Goal: Task Accomplishment & Management: Use online tool/utility

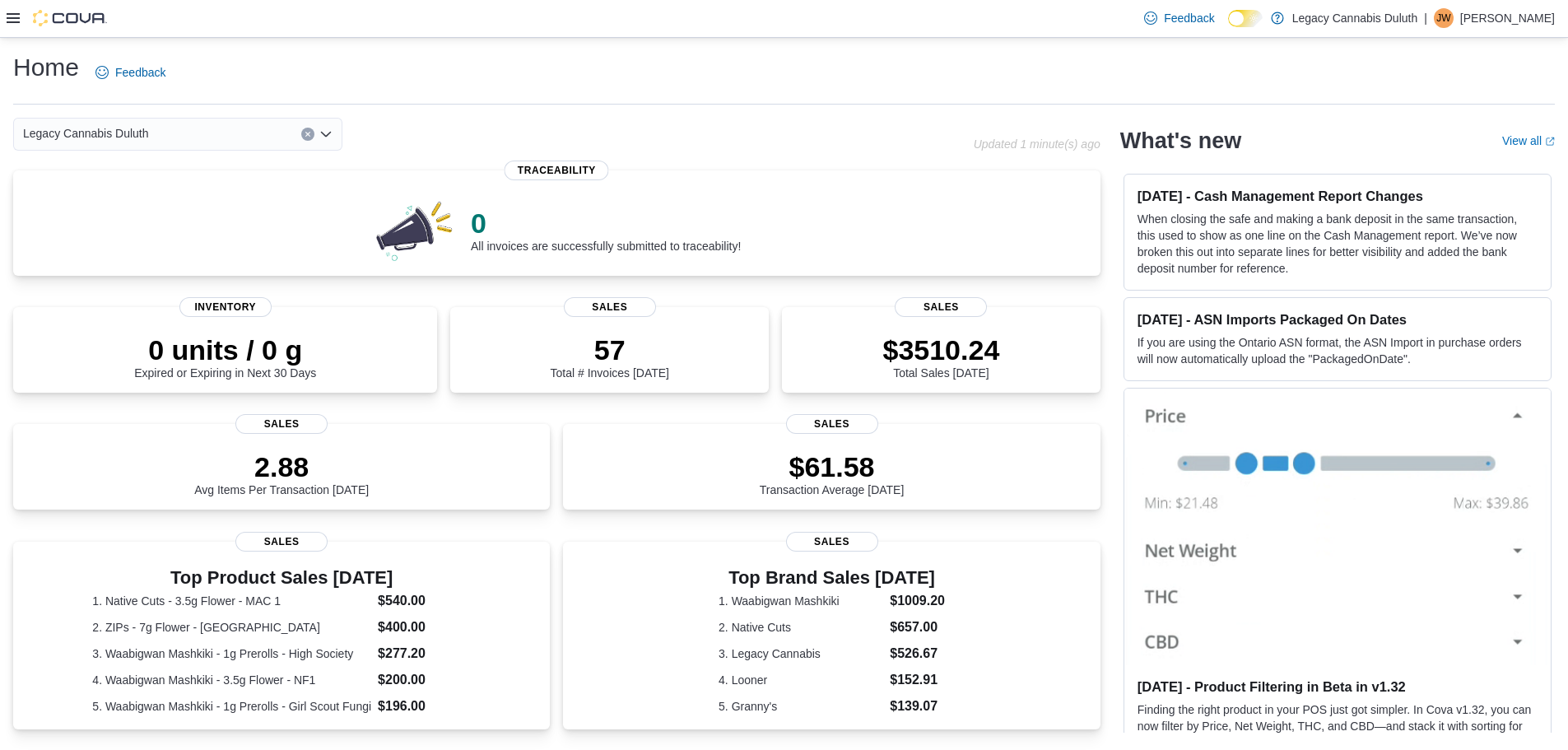
click at [16, 12] on icon at bounding box center [13, 18] width 13 height 13
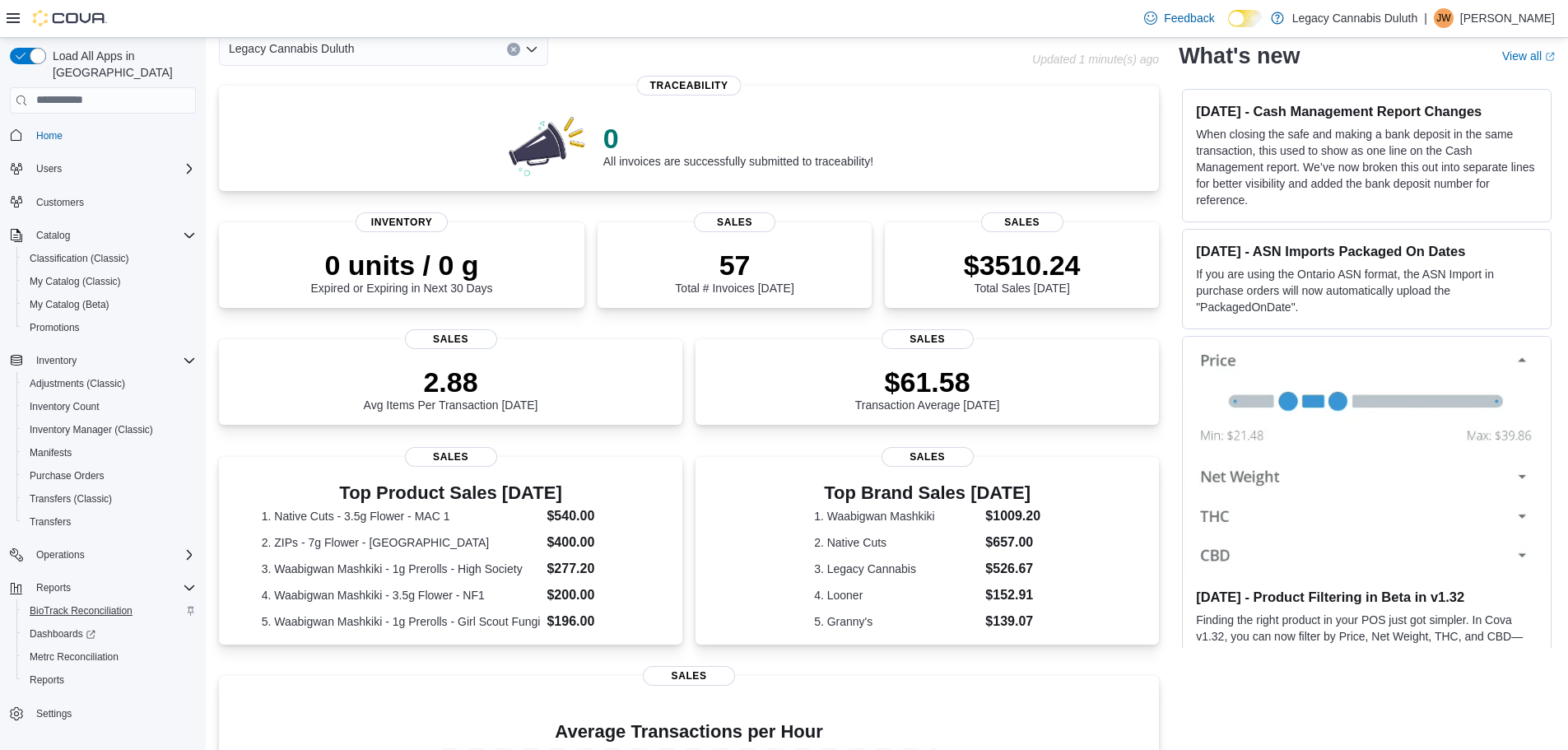
scroll to position [247, 0]
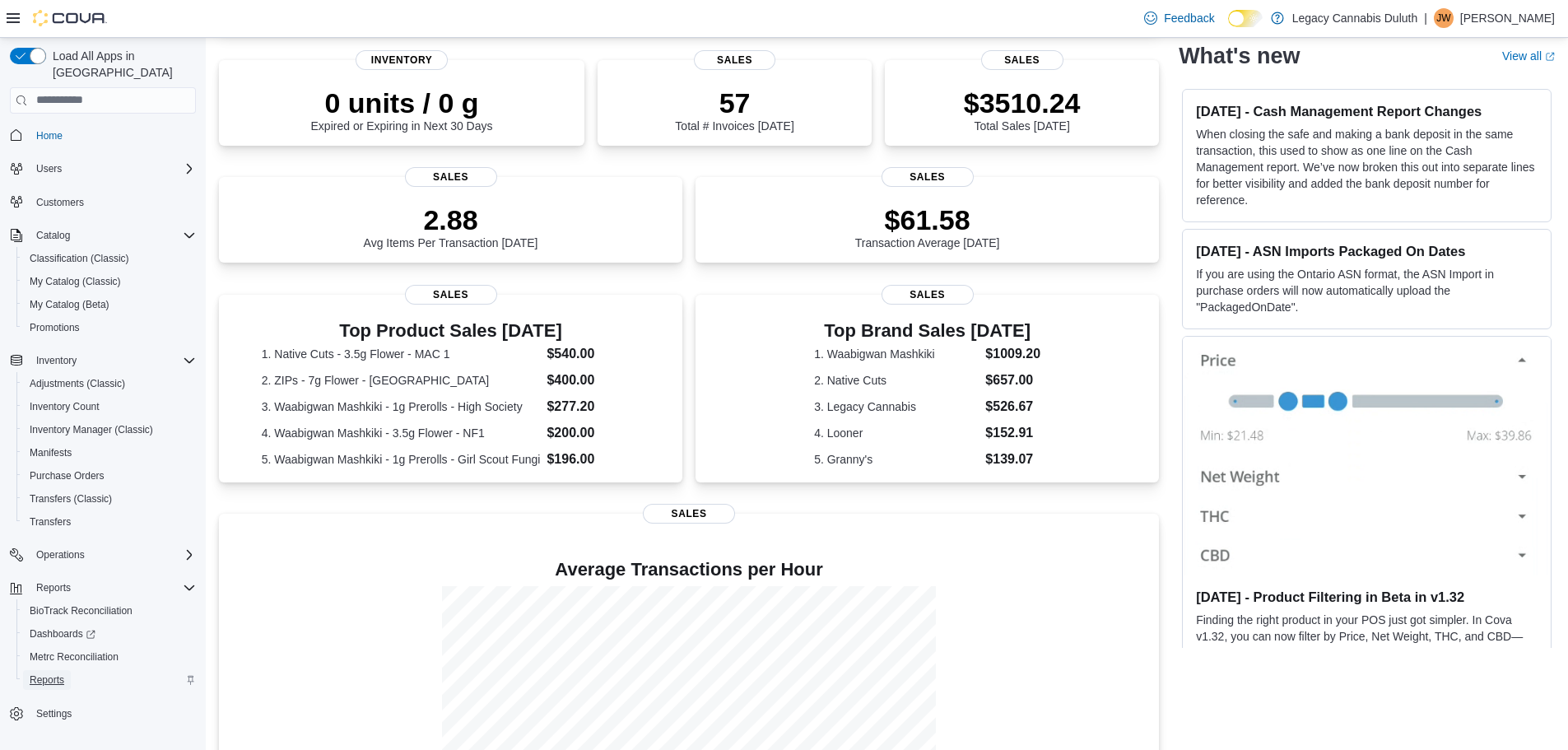
click at [48, 673] on span "Reports" at bounding box center [47, 679] width 35 height 13
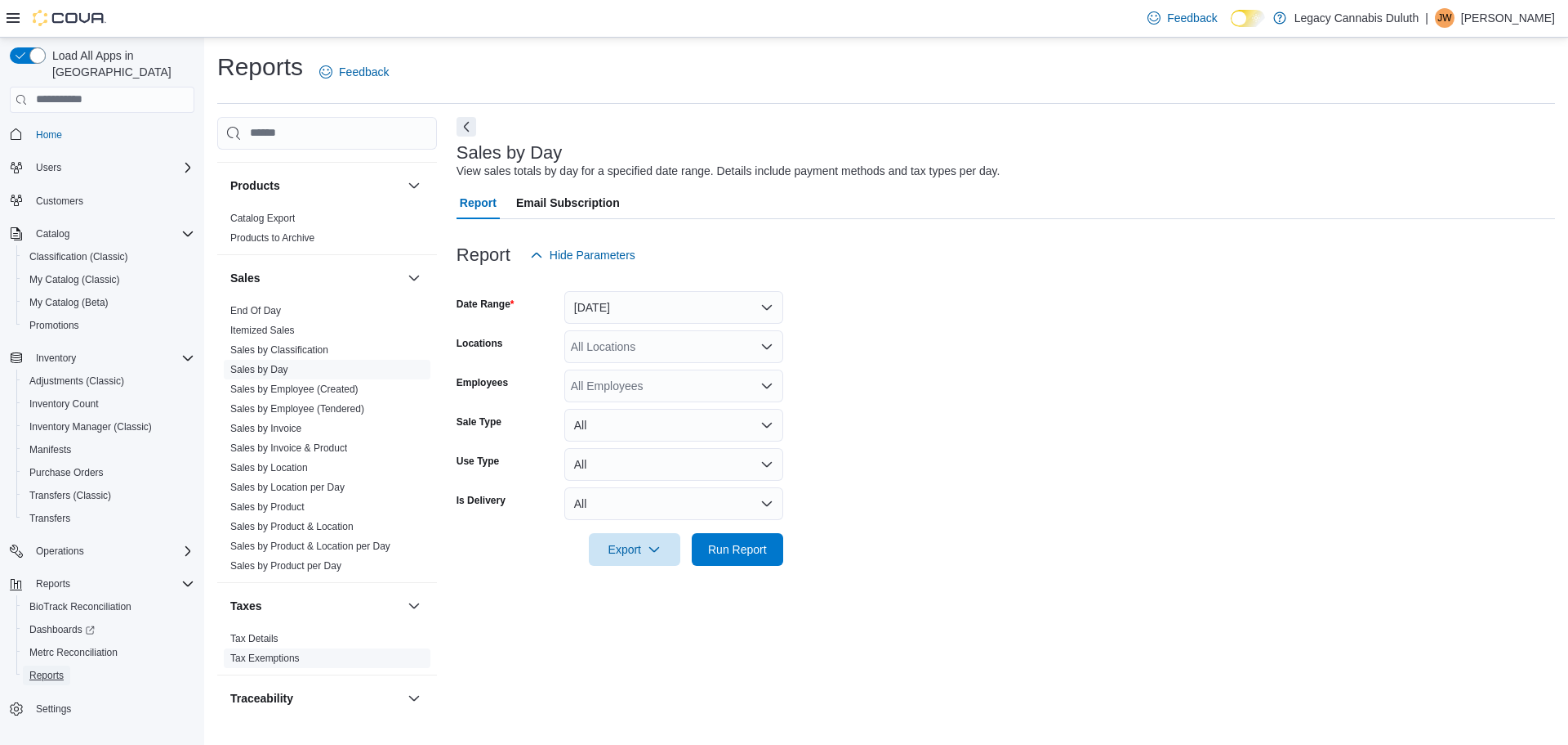
scroll to position [1062, 0]
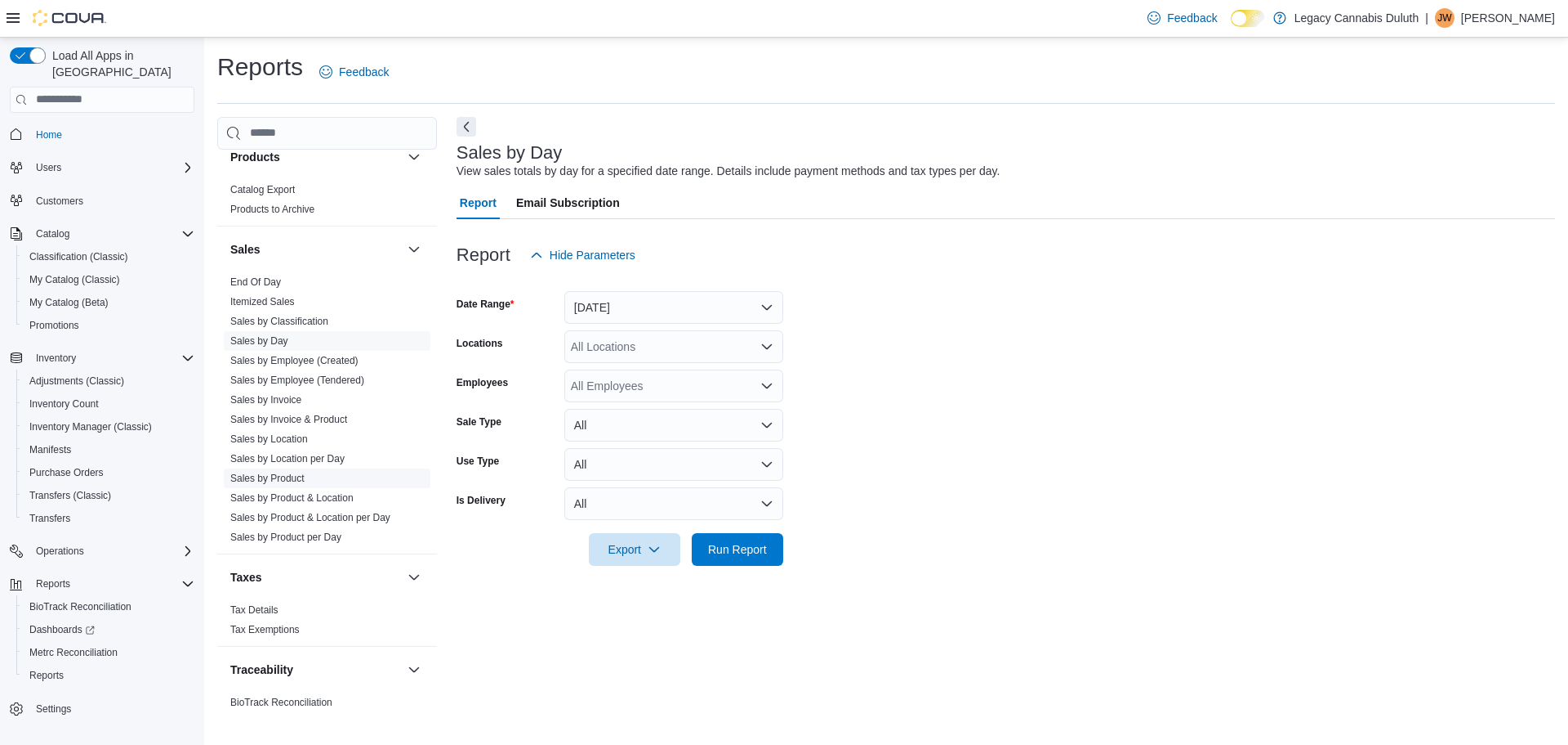
click at [274, 477] on link "Sales by Product" at bounding box center [267, 478] width 74 height 12
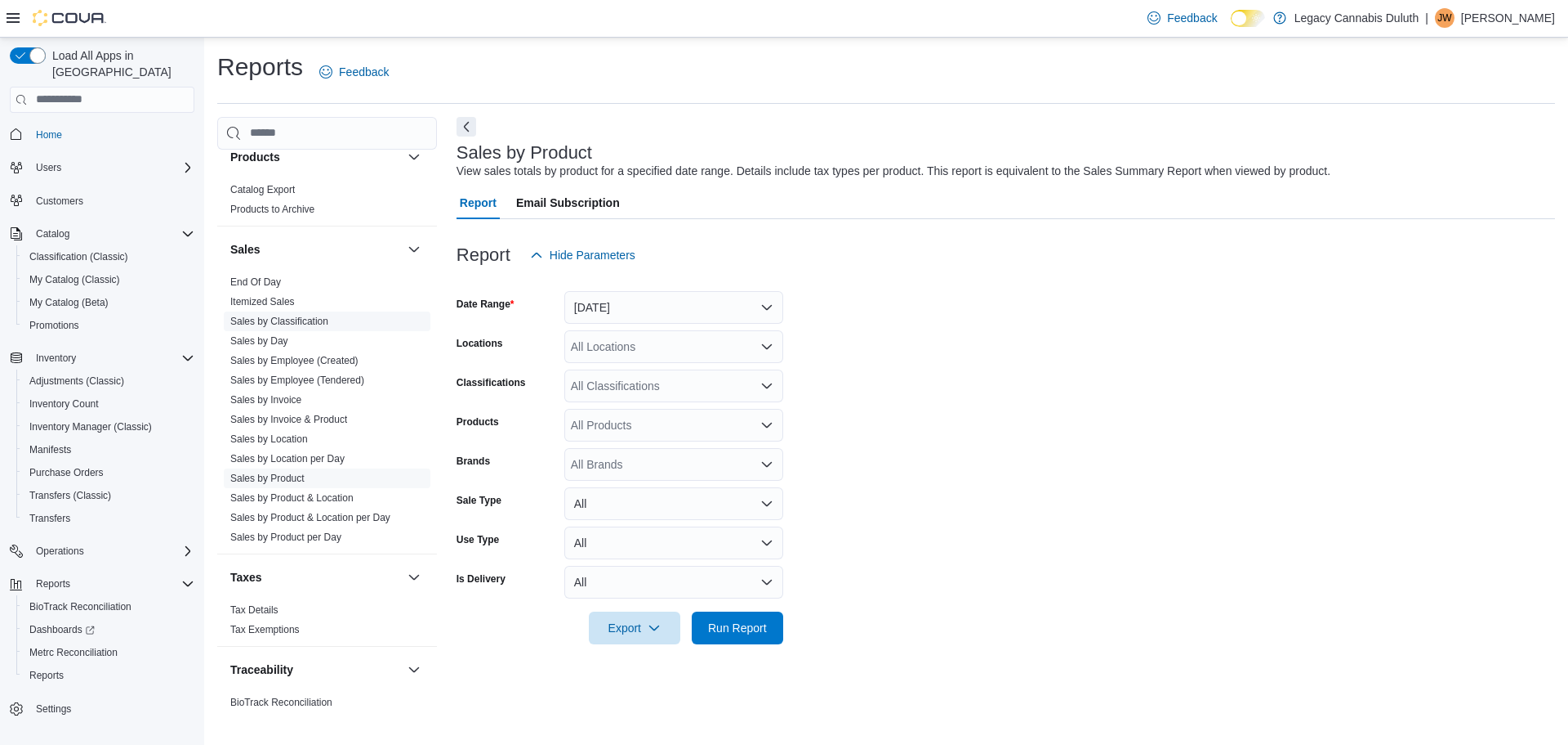
click at [304, 318] on link "Sales by Classification" at bounding box center [280, 321] width 98 height 12
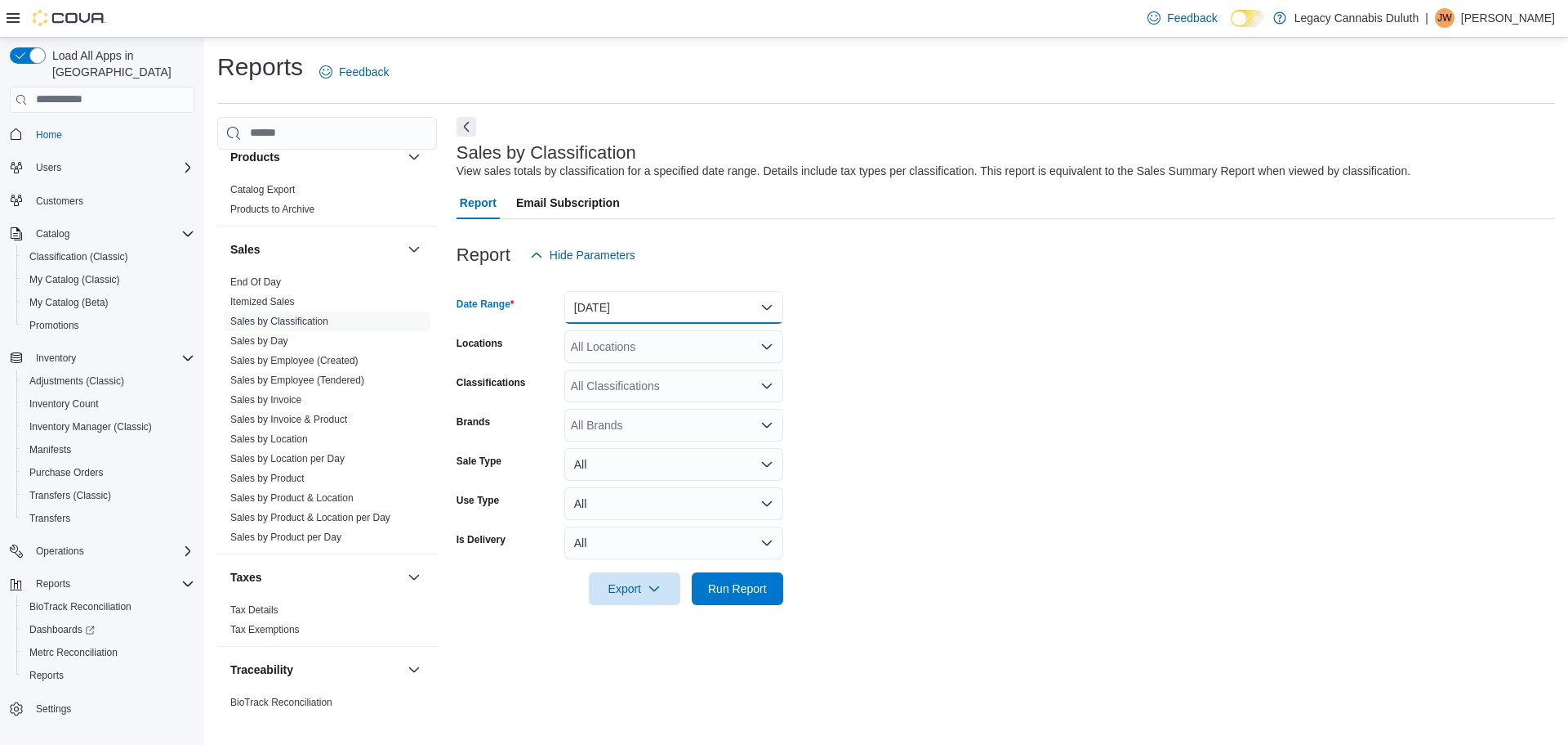
click at [771, 313] on button "Yesterday" at bounding box center [674, 306] width 219 height 33
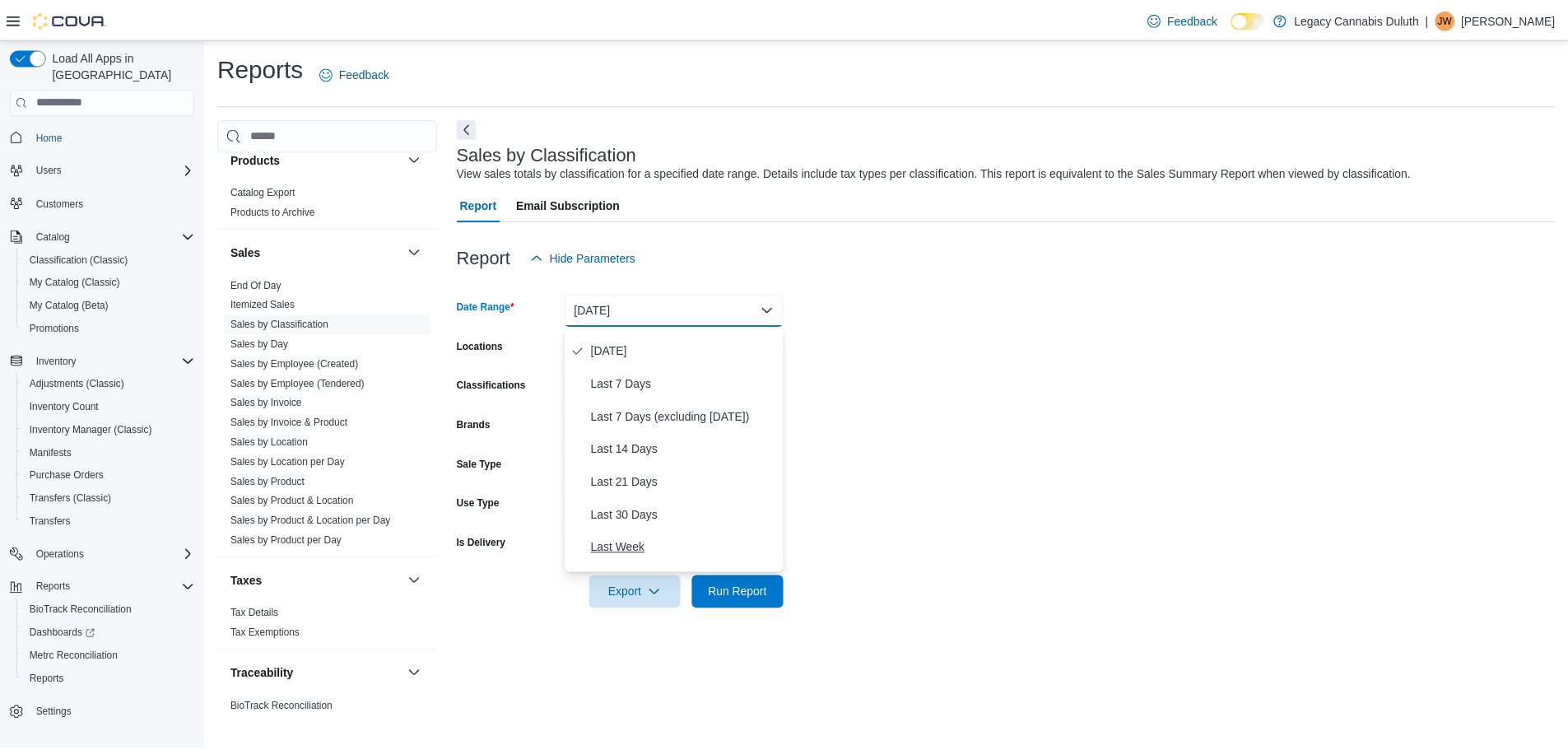
scroll to position [82, 0]
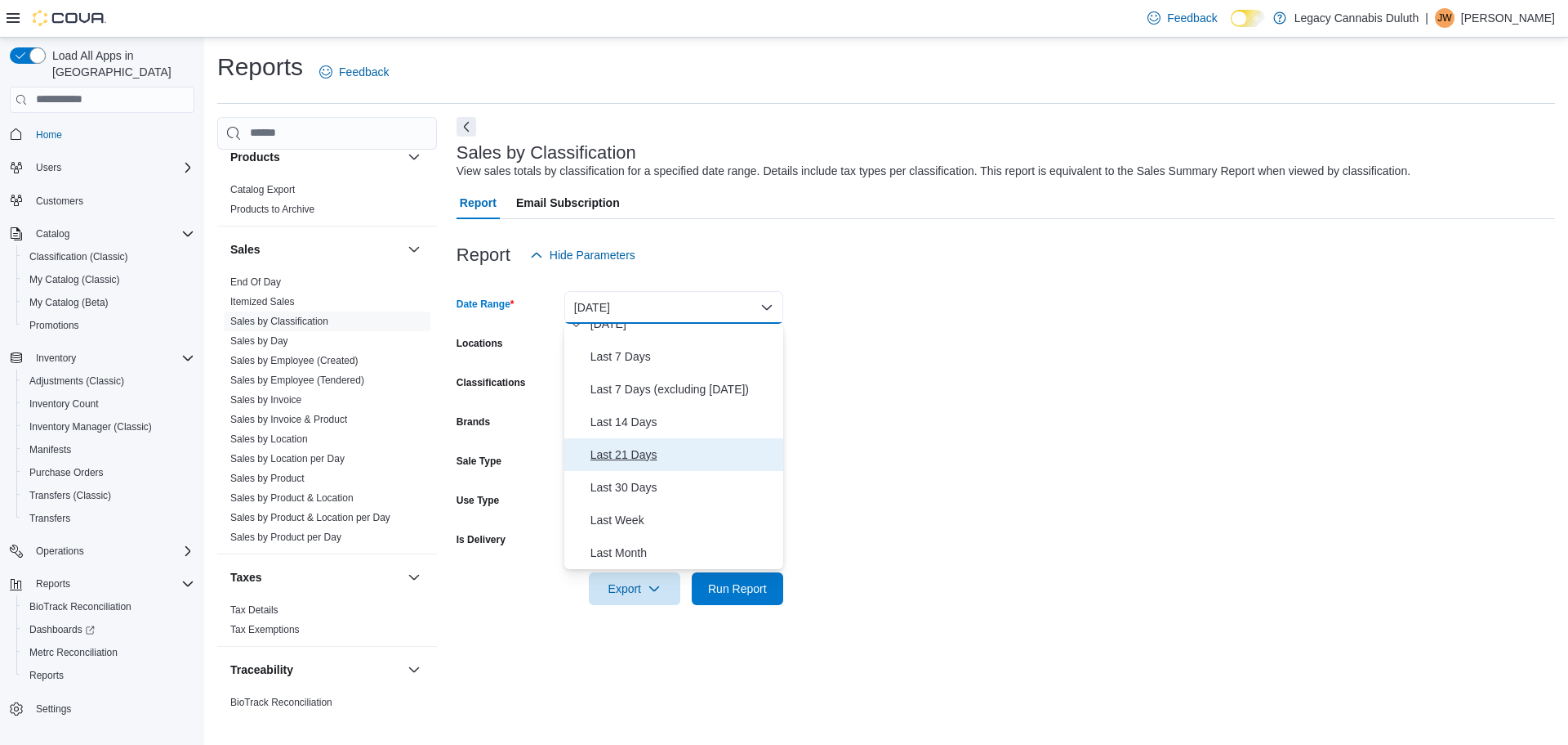
click at [635, 452] on span "Last 21 Days" at bounding box center [684, 454] width 186 height 20
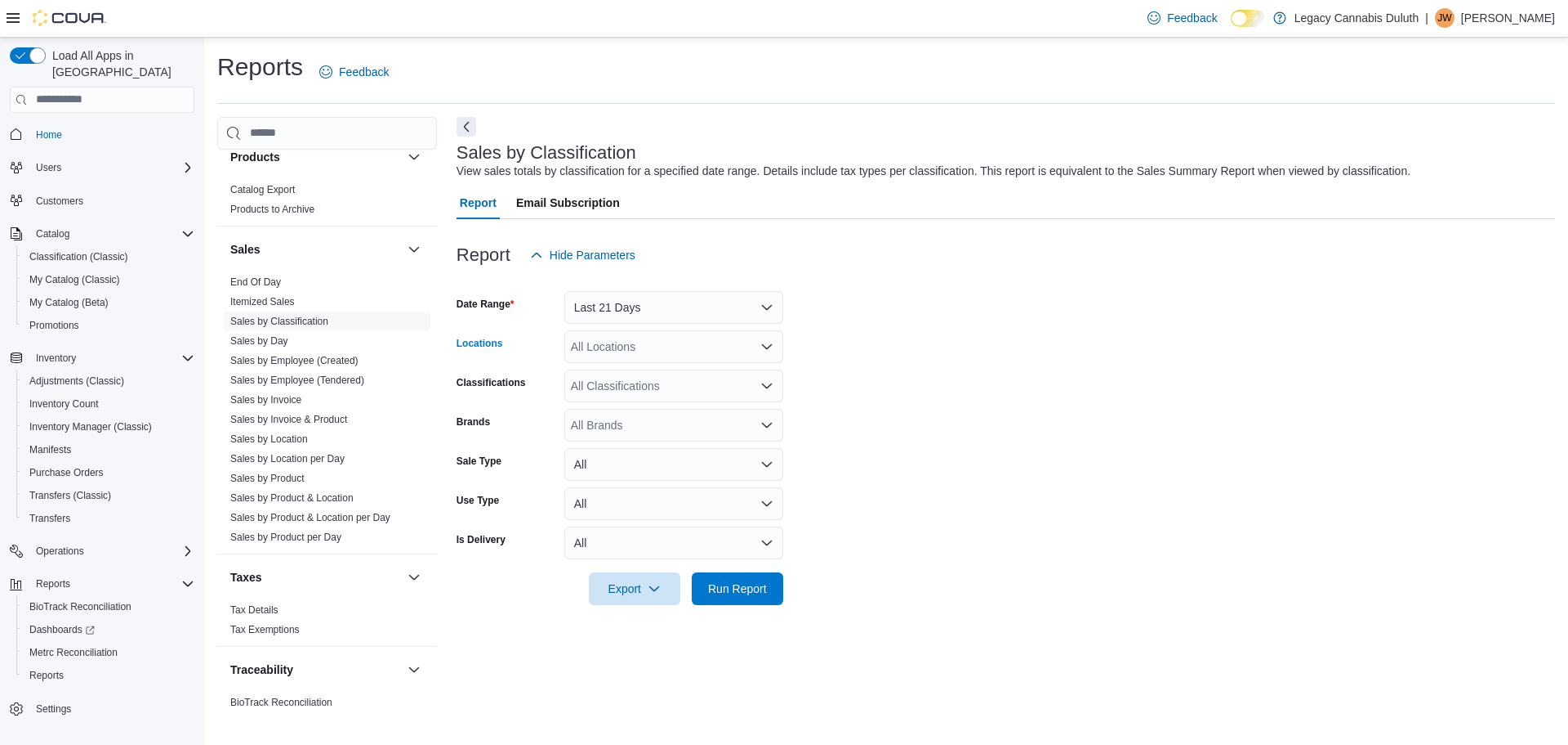
click at [754, 354] on div "All Locations" at bounding box center [674, 346] width 219 height 33
click at [694, 399] on span "1906 W Superior St." at bounding box center [656, 398] width 112 height 17
click at [982, 379] on form "Date Range Last 21 Days Locations 1906 W Superior St. Combo box. Selected. 1906…" at bounding box center [1007, 438] width 1099 height 333
click at [768, 387] on icon "Open list of options" at bounding box center [766, 385] width 13 height 13
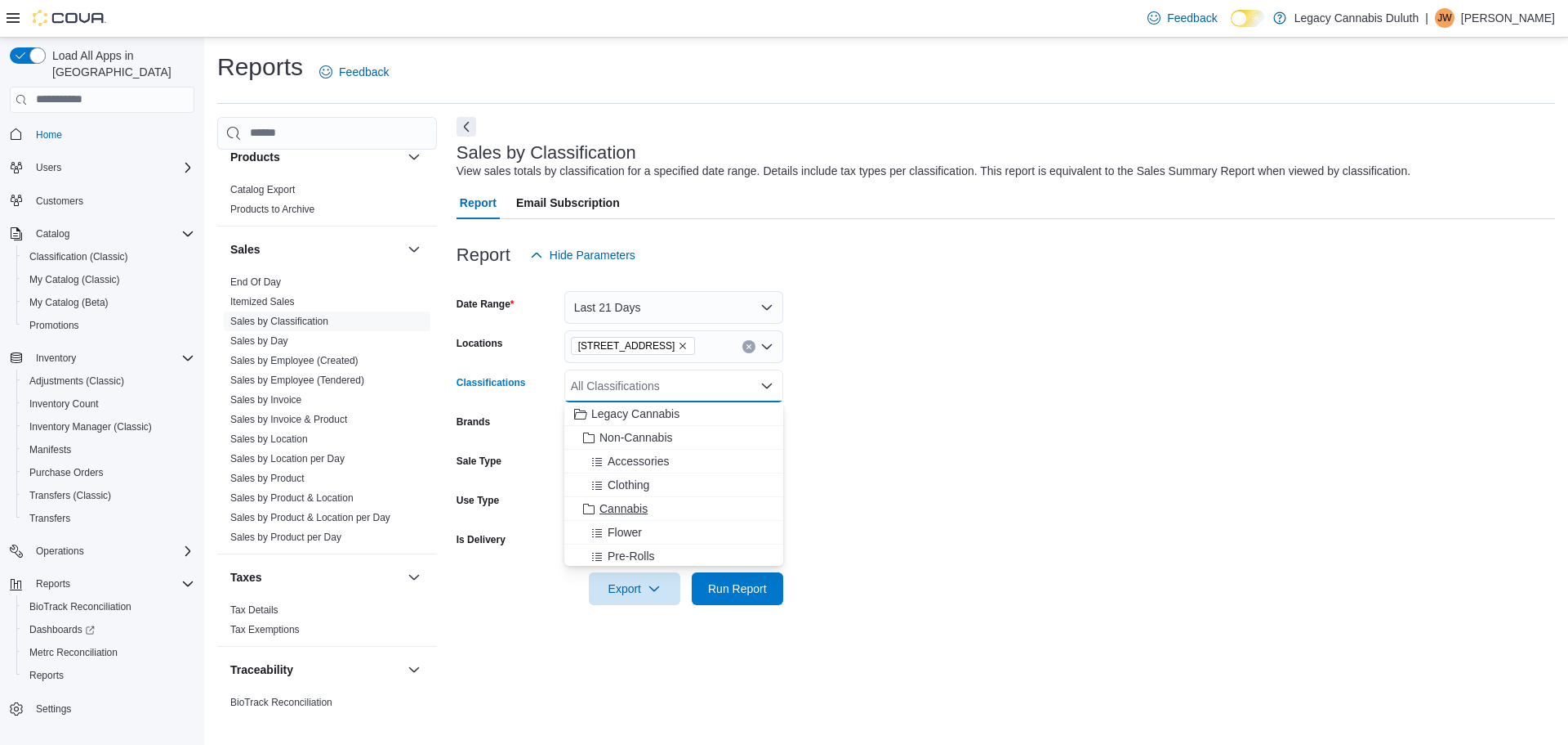
click at [625, 509] on span "Cannabis" at bounding box center [623, 508] width 48 height 17
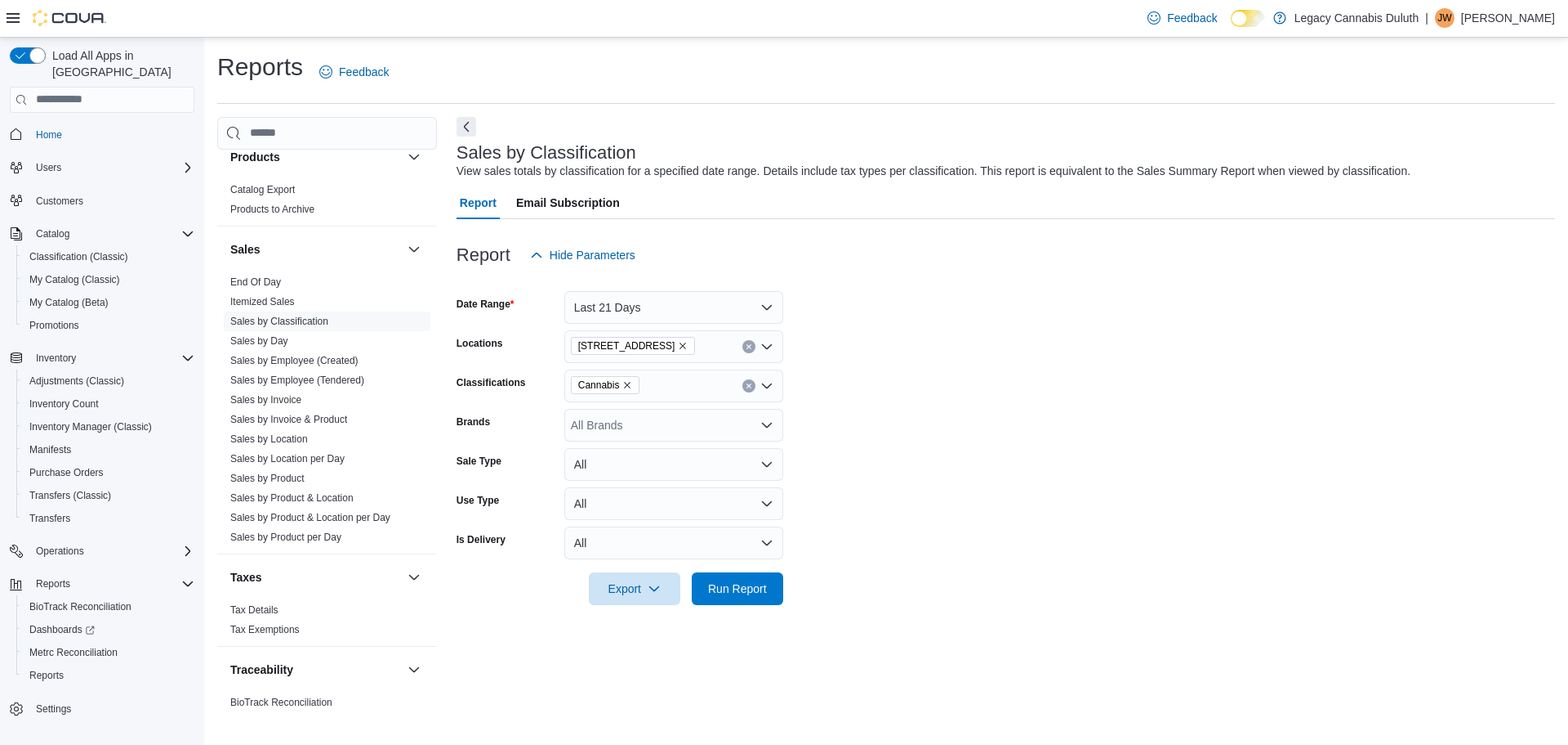
click at [931, 426] on form "Date Range Last 21 Days Locations 1906 W Superior St. Classifications Cannabis …" at bounding box center [1007, 438] width 1099 height 333
click at [745, 590] on span "Run Report" at bounding box center [738, 587] width 59 height 17
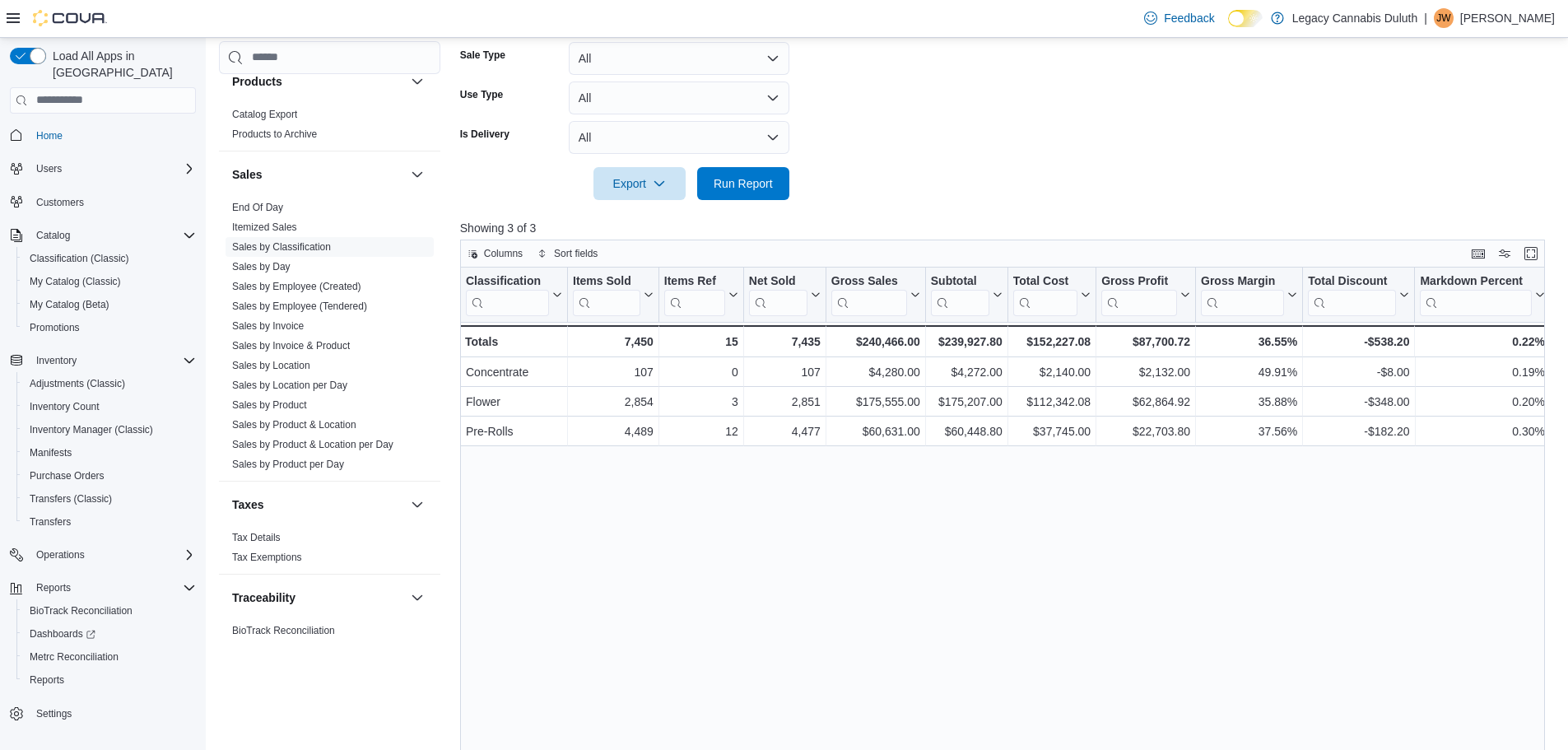
scroll to position [412, 0]
